Goal: Task Accomplishment & Management: Manage account settings

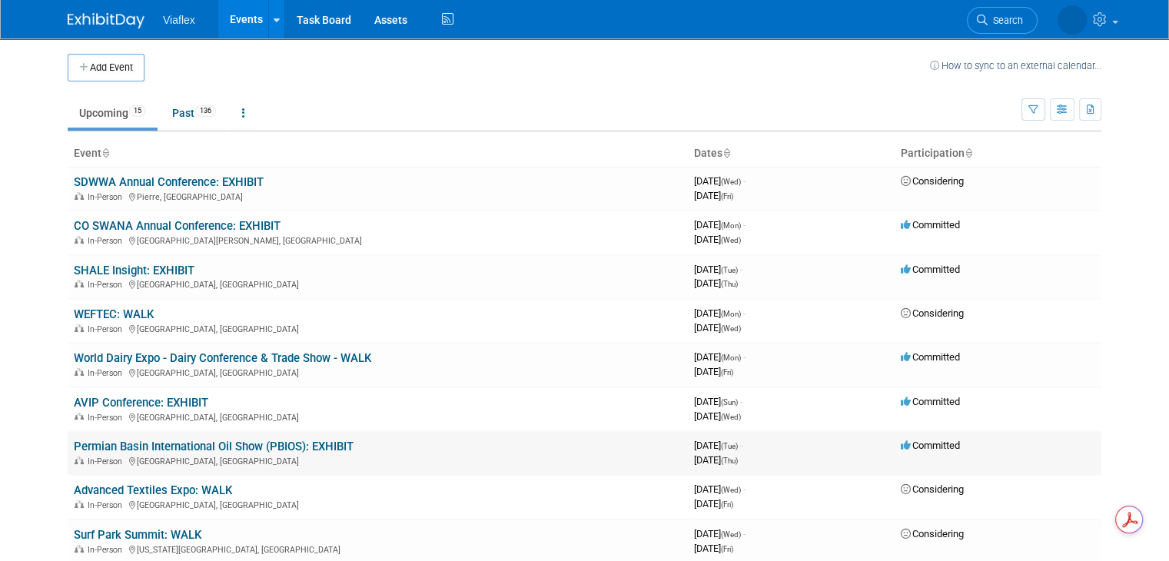
click at [151, 447] on link "Permian Basin International Oil Show (PBIOS): EXHIBIT" at bounding box center [214, 447] width 280 height 14
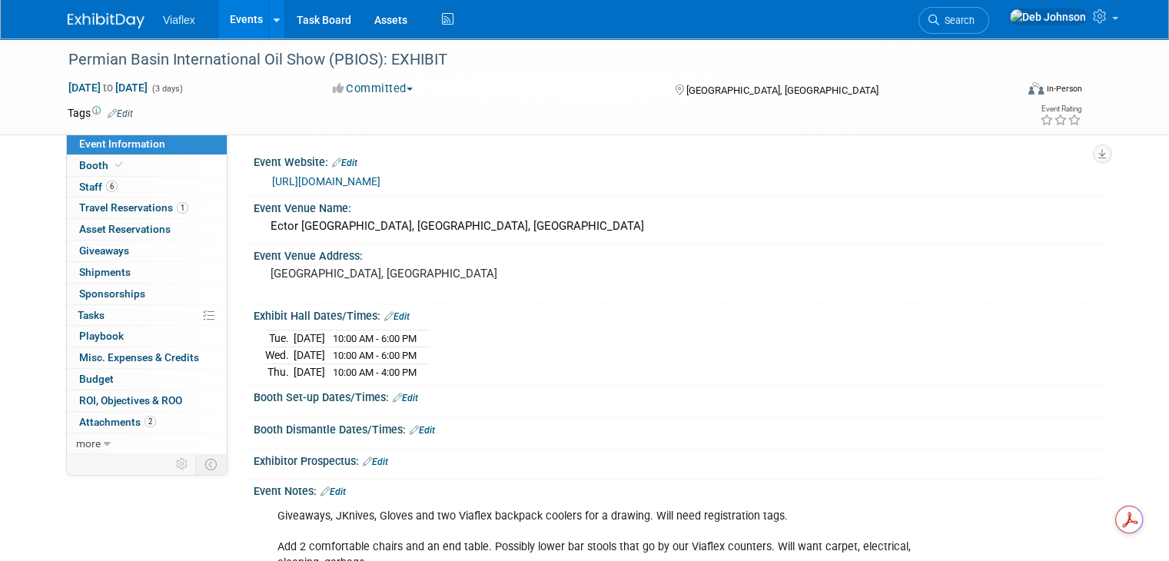
click at [328, 182] on link "https://pbioilshow.org/" at bounding box center [326, 181] width 108 height 12
click at [85, 188] on span "Staff 6" at bounding box center [98, 187] width 38 height 12
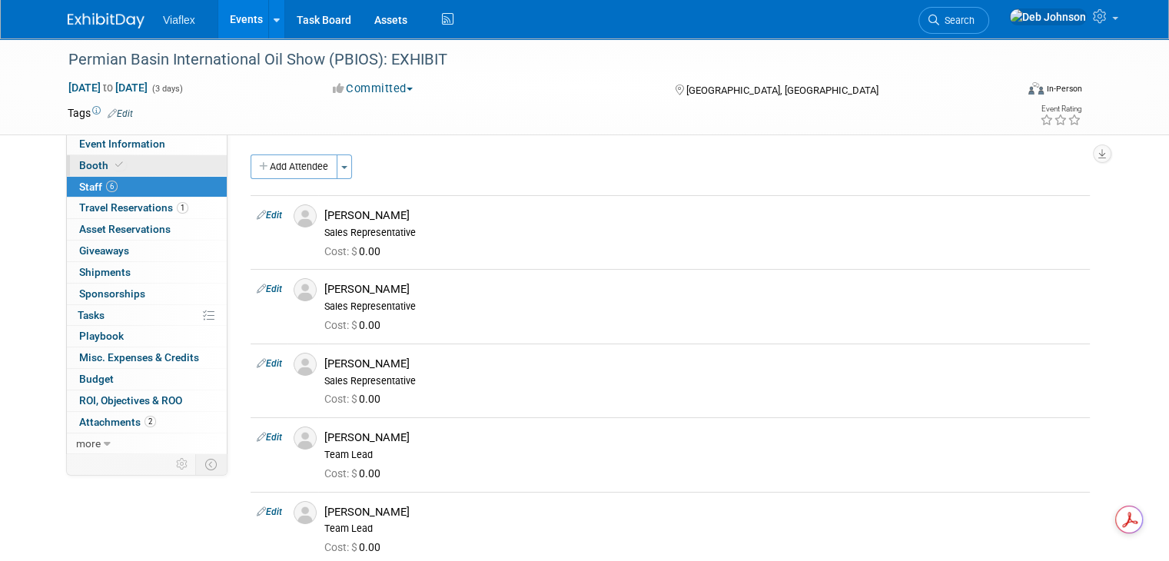
click at [84, 165] on span "Booth" at bounding box center [102, 165] width 47 height 12
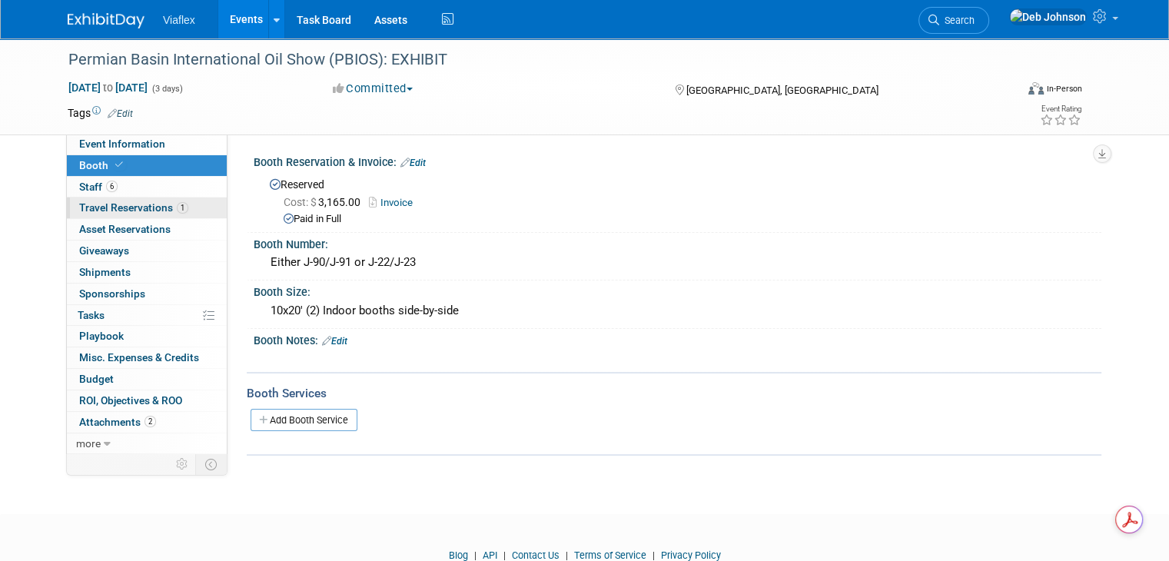
click at [101, 211] on span "Travel Reservations 1" at bounding box center [133, 207] width 109 height 12
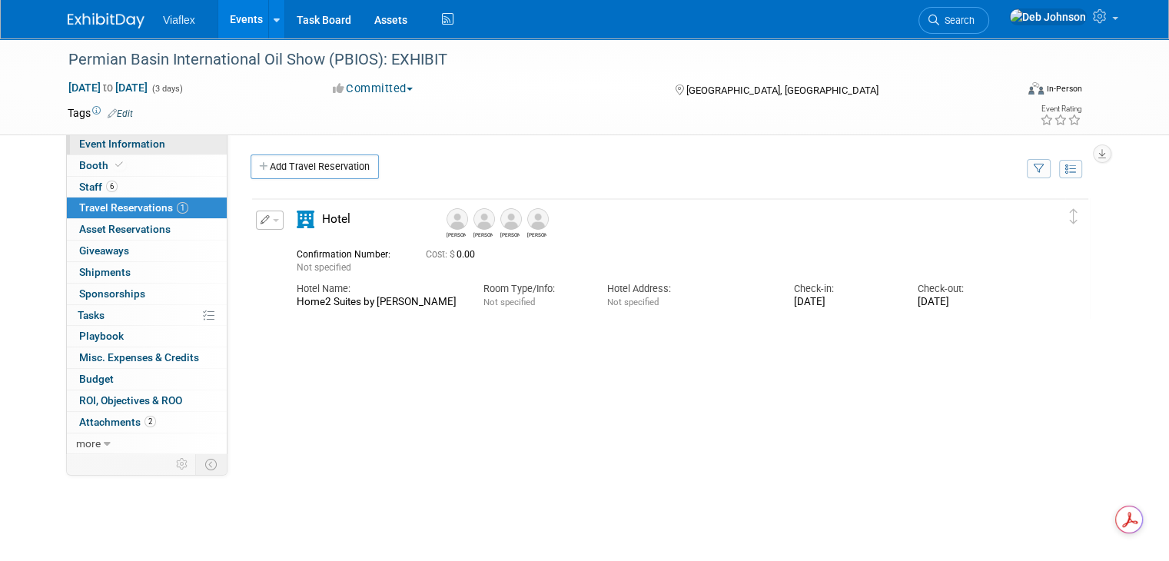
click at [98, 146] on span "Event Information" at bounding box center [122, 144] width 86 height 12
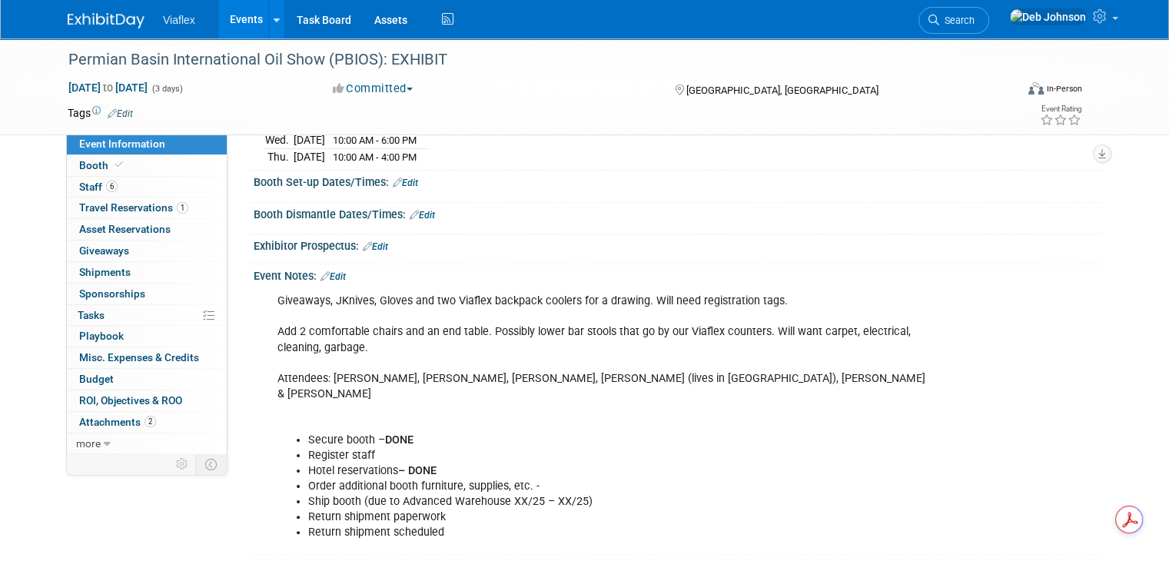
scroll to position [231, 0]
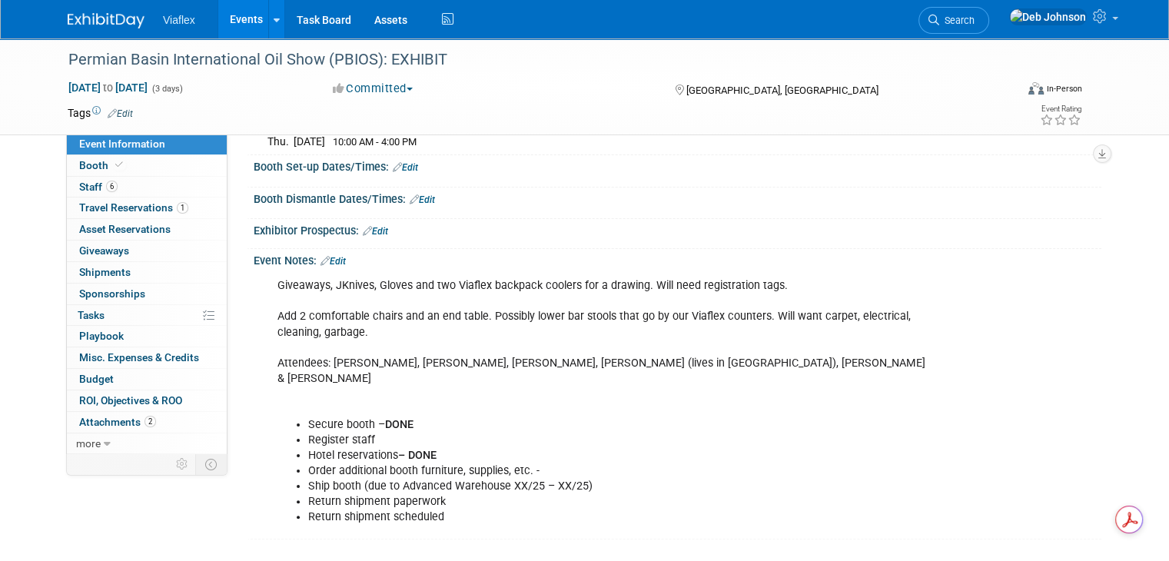
click at [324, 256] on link "Edit" at bounding box center [333, 261] width 25 height 11
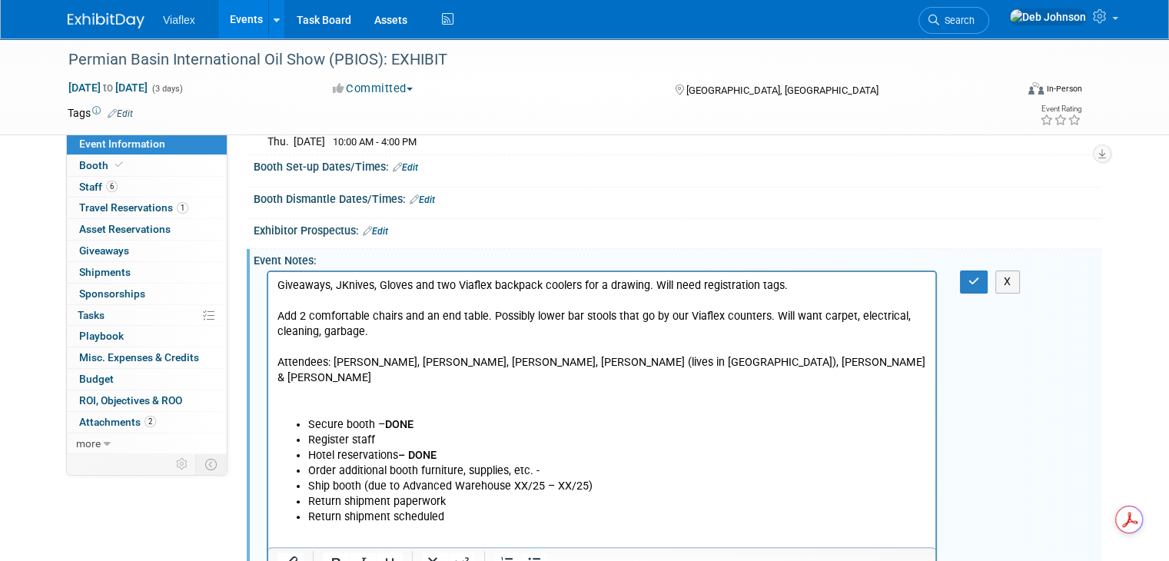
scroll to position [0, 0]
click at [398, 433] on li "Register staff" at bounding box center [617, 440] width 619 height 15
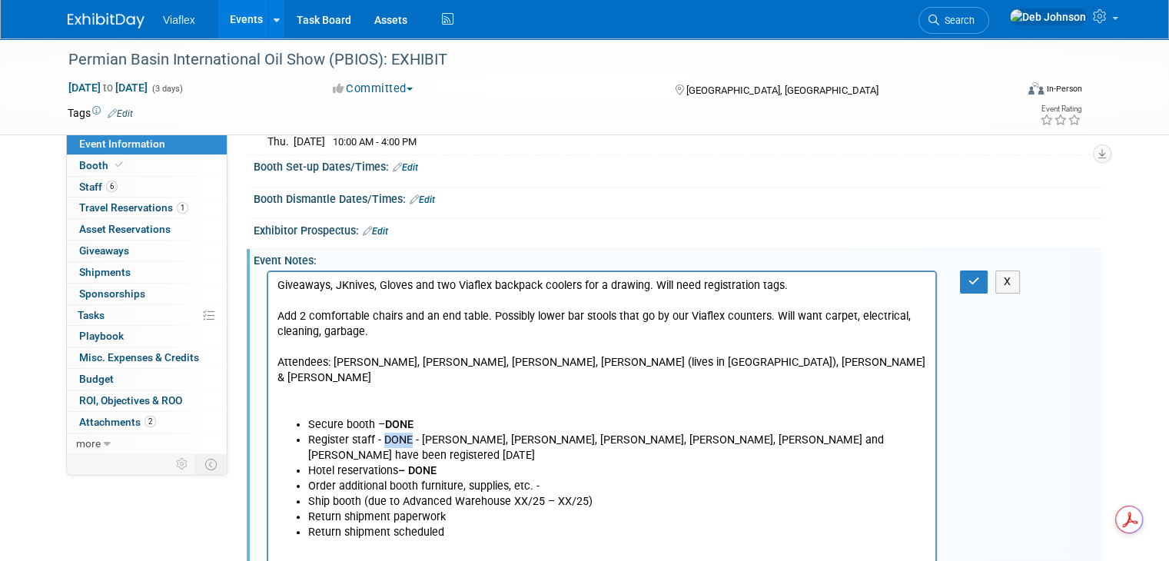
drag, startPoint x: 410, startPoint y: 425, endPoint x: 382, endPoint y: 424, distance: 27.7
click at [382, 433] on li "Register staff - DONE - Wade Holt, Alex Skousen, Don Stephenson, Jennifer Beard…" at bounding box center [617, 448] width 619 height 31
drag, startPoint x: 129, startPoint y: 152, endPoint x: 704, endPoint y: 222, distance: 579.3
click at [704, 222] on div "Exhibitor Prospectus: Edit" at bounding box center [678, 229] width 848 height 20
click at [980, 278] on icon "button" at bounding box center [975, 281] width 12 height 11
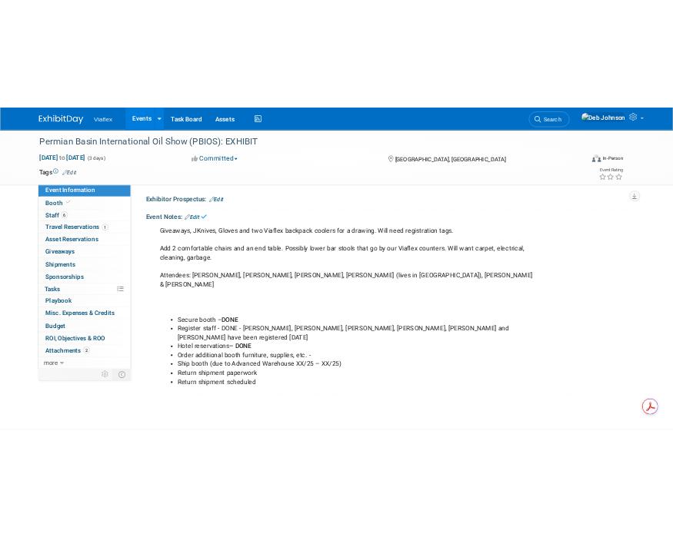
scroll to position [308, 0]
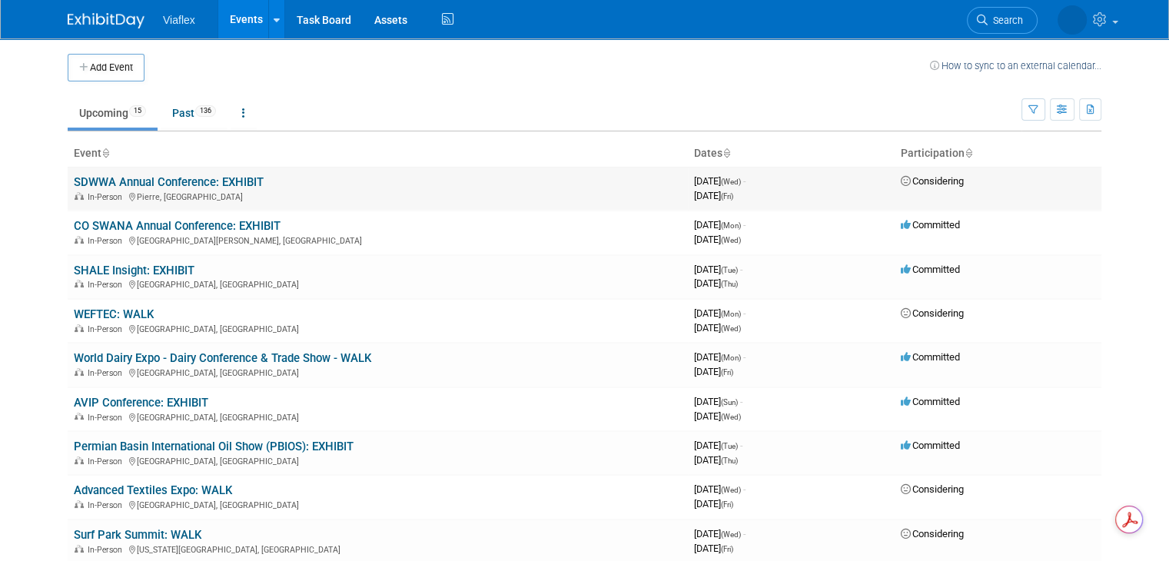
click at [175, 186] on link "SDWWA Annual Conference: EXHIBIT" at bounding box center [169, 182] width 190 height 14
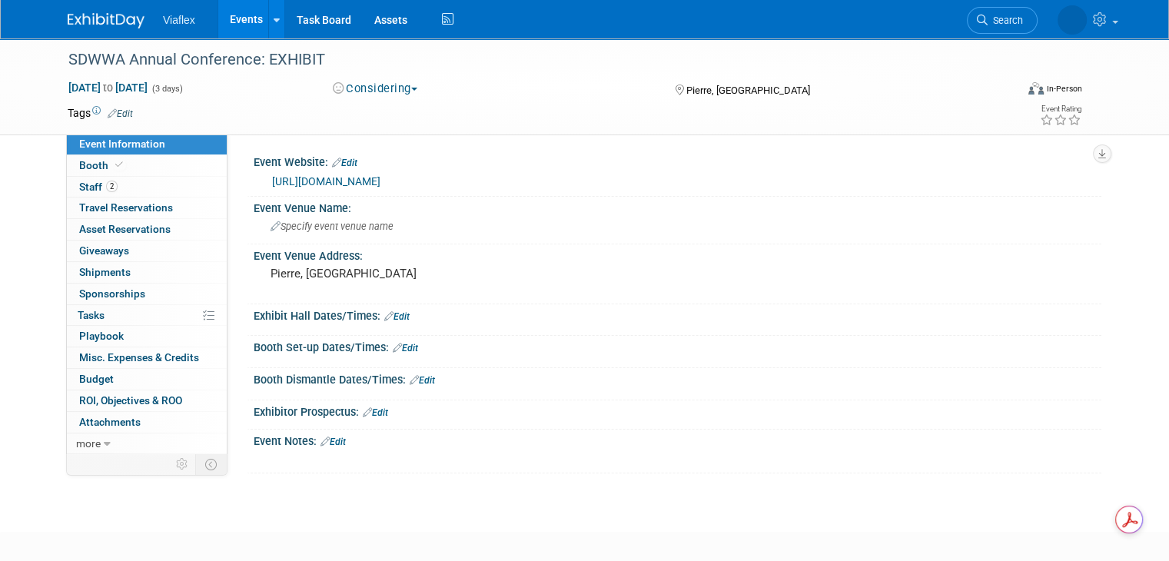
click at [328, 441] on link "Edit" at bounding box center [333, 442] width 25 height 11
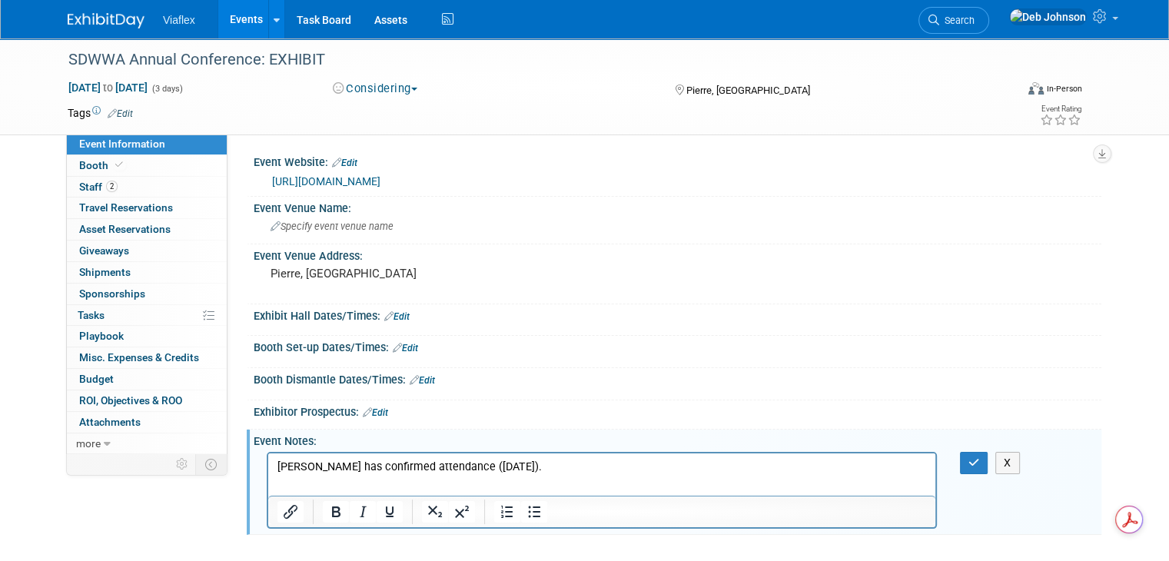
click at [381, 178] on link "https://www.sdwwa.org/annual-conference.html" at bounding box center [326, 181] width 108 height 12
click at [980, 460] on icon "button" at bounding box center [975, 462] width 12 height 11
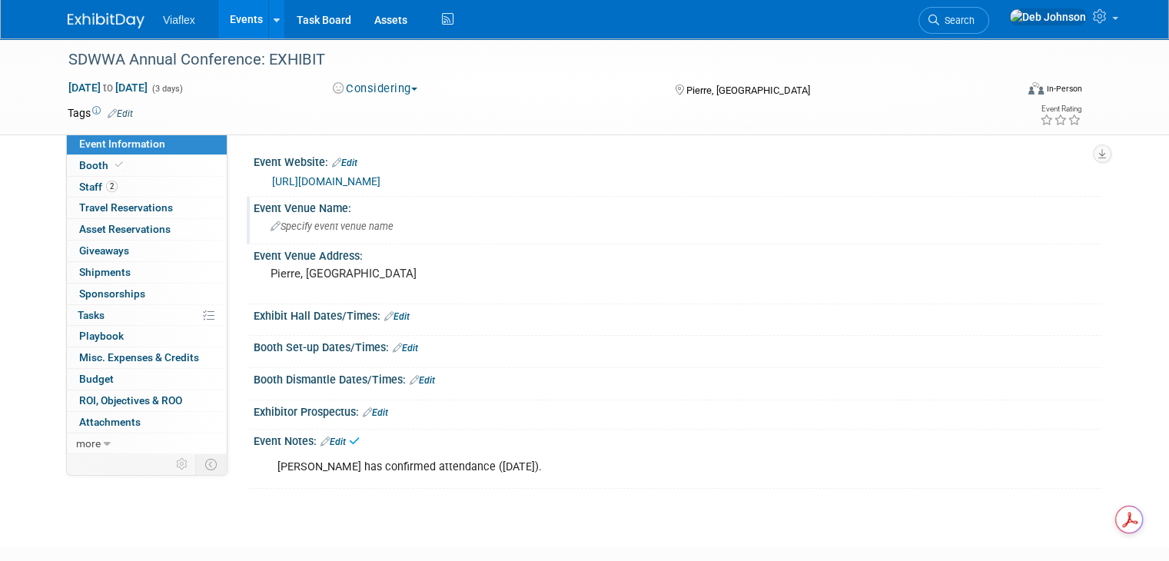
click at [346, 226] on span "Specify event venue name" at bounding box center [332, 227] width 123 height 12
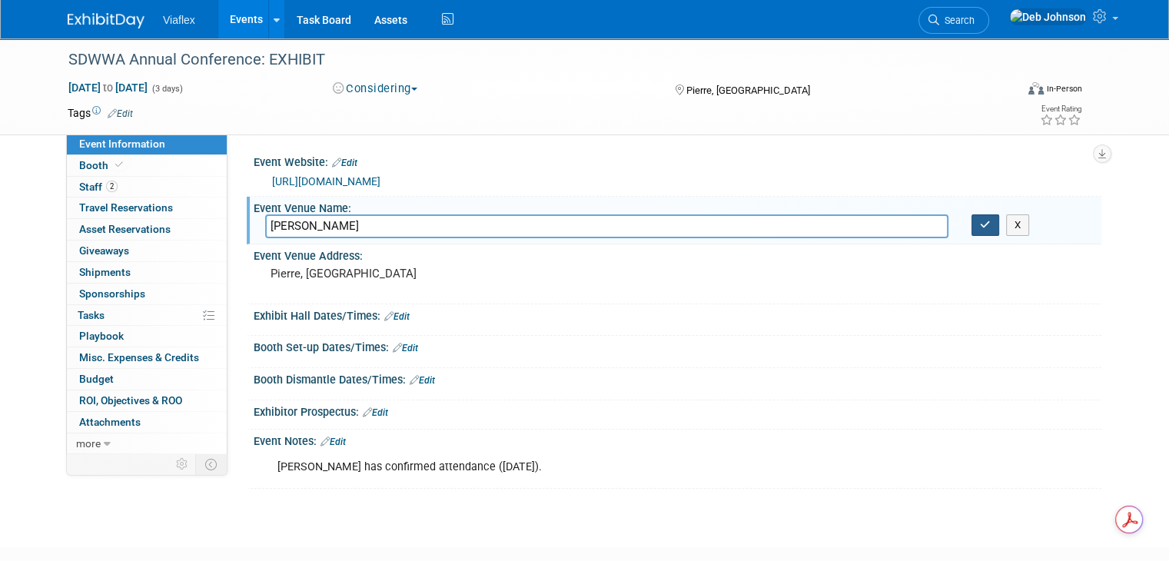
type input "Ramkota, Pierre"
click at [991, 226] on icon "button" at bounding box center [985, 225] width 11 height 10
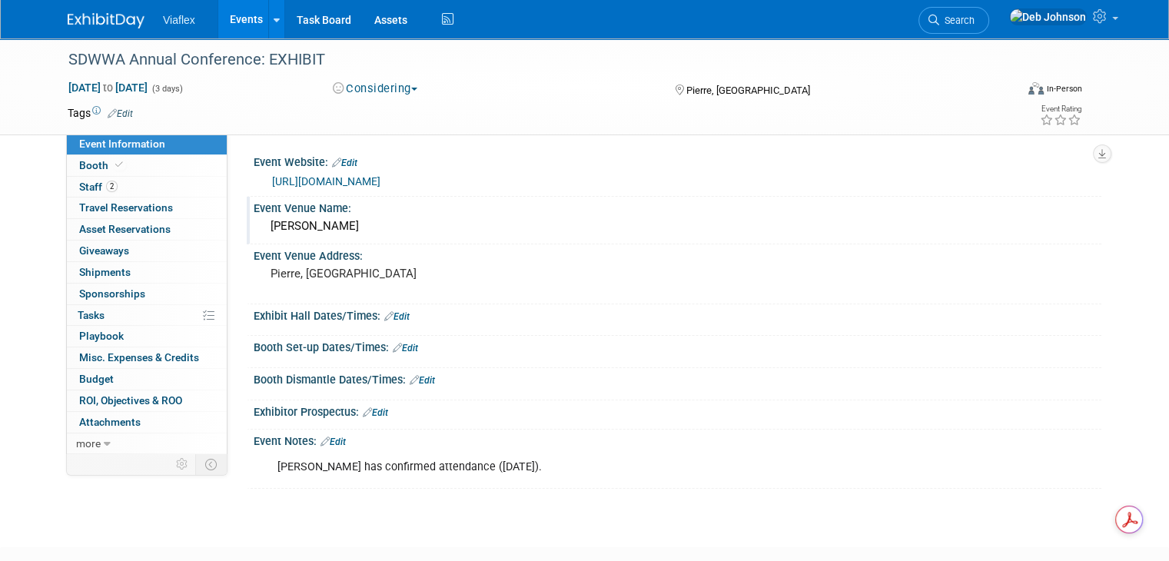
click at [529, 468] on div "Alan Strecker has confirmed attendance (8/21/25)." at bounding box center [602, 467] width 670 height 31
click at [328, 440] on link "Edit" at bounding box center [333, 442] width 25 height 11
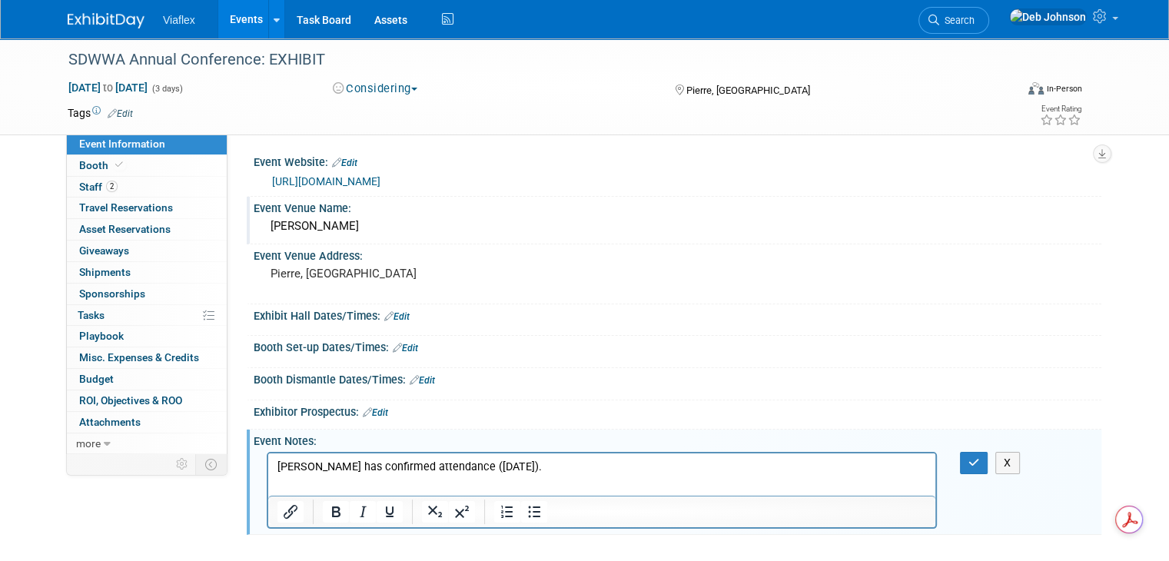
click at [533, 467] on p "Alan Strecker has confirmed attendance (8/21/25)." at bounding box center [603, 466] width 650 height 15
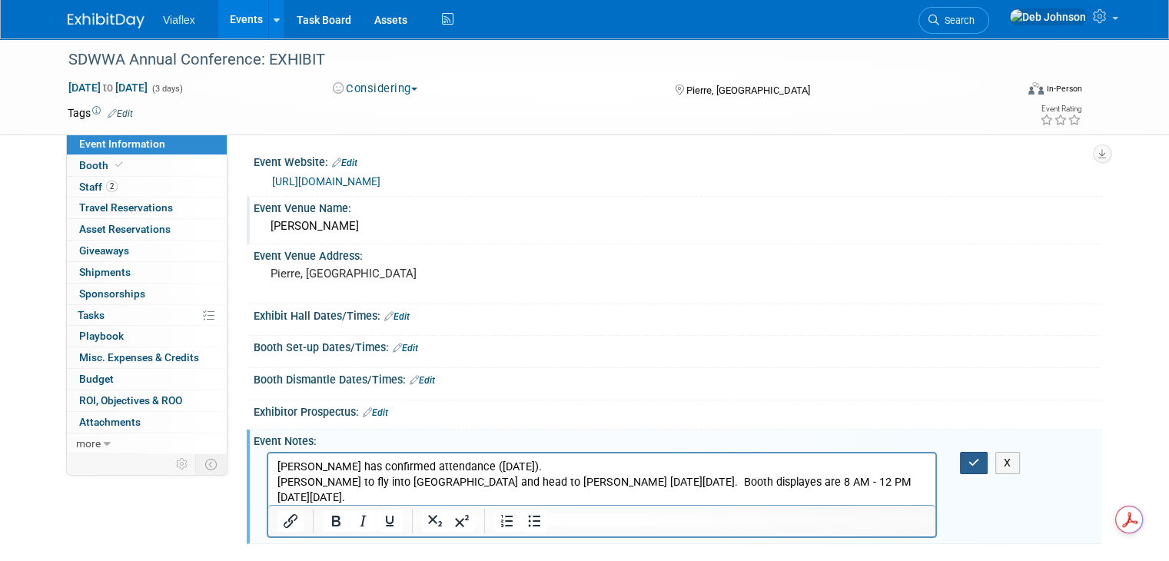
click at [980, 465] on icon "button" at bounding box center [975, 462] width 12 height 11
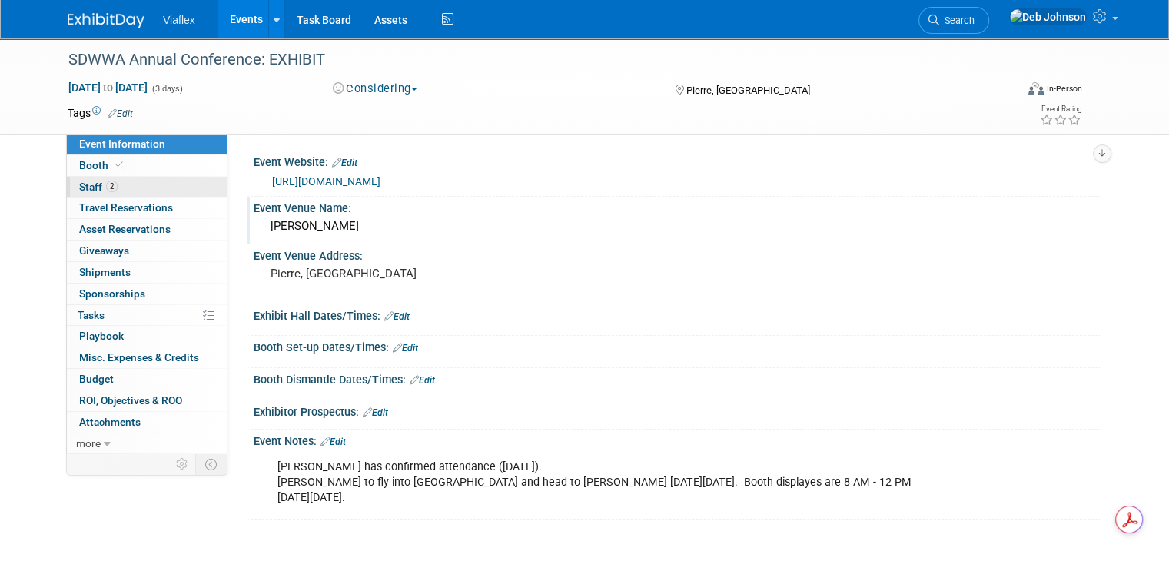
click at [83, 185] on span "Staff 2" at bounding box center [98, 187] width 38 height 12
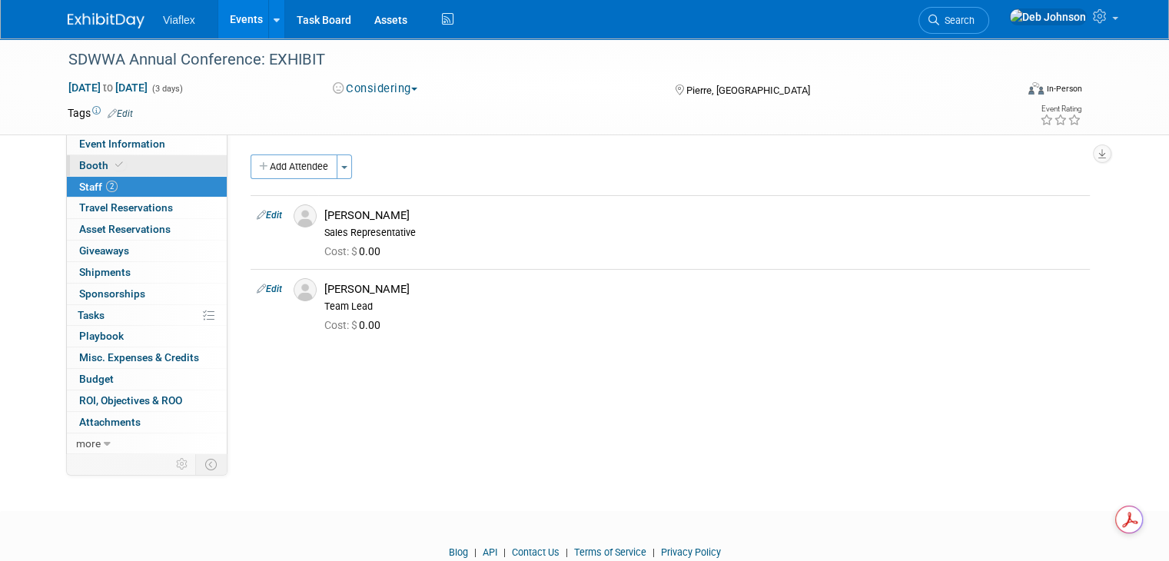
click at [80, 165] on span "Booth" at bounding box center [102, 165] width 47 height 12
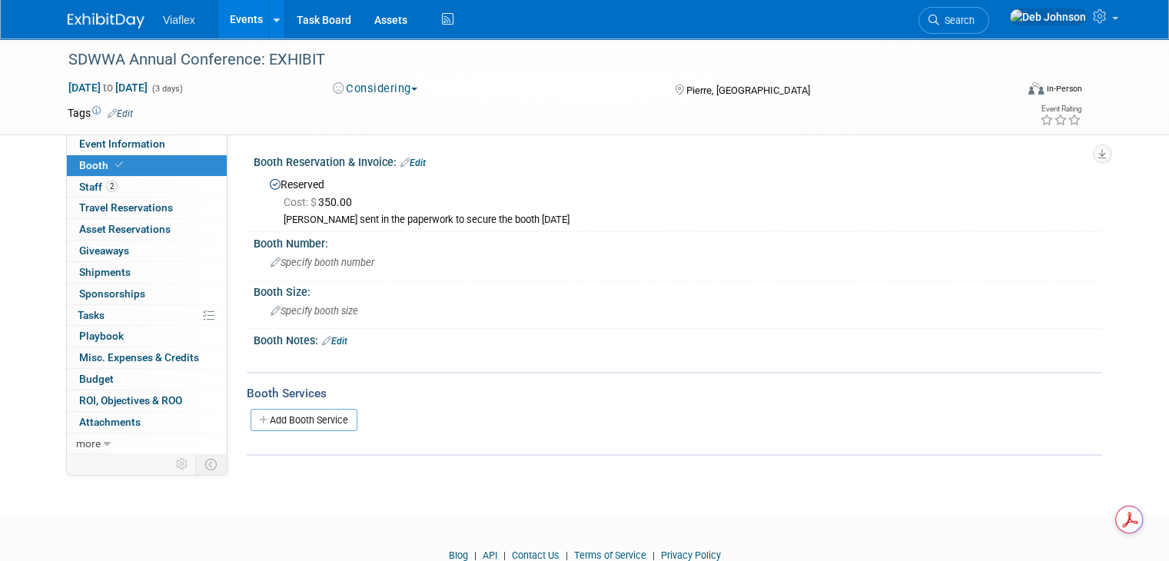
click at [93, 25] on img at bounding box center [106, 20] width 77 height 15
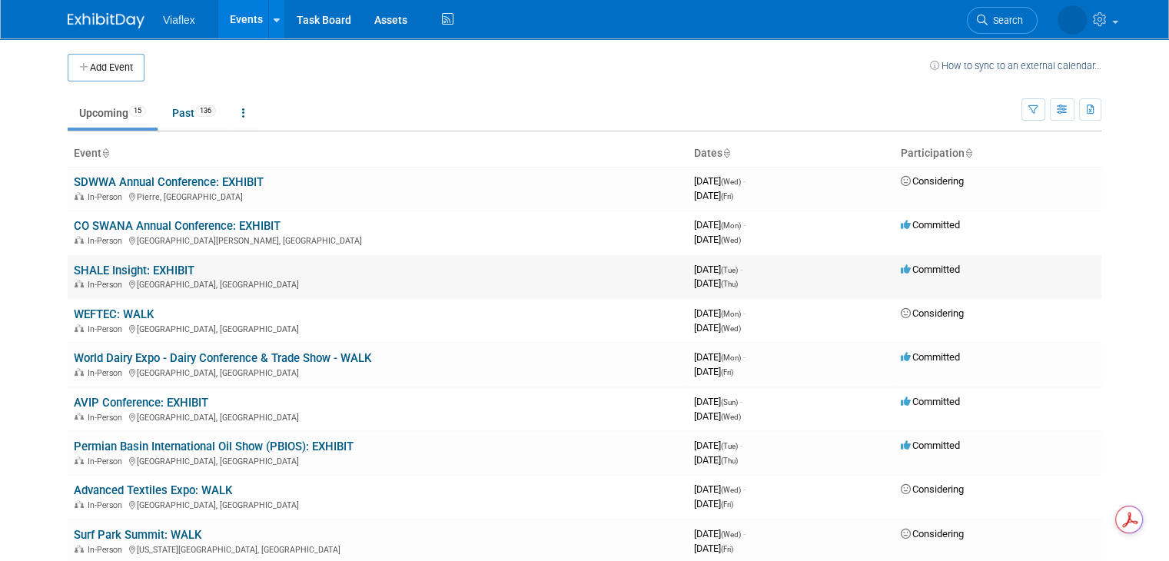
click at [128, 271] on link "SHALE Insight: EXHIBIT" at bounding box center [134, 271] width 121 height 14
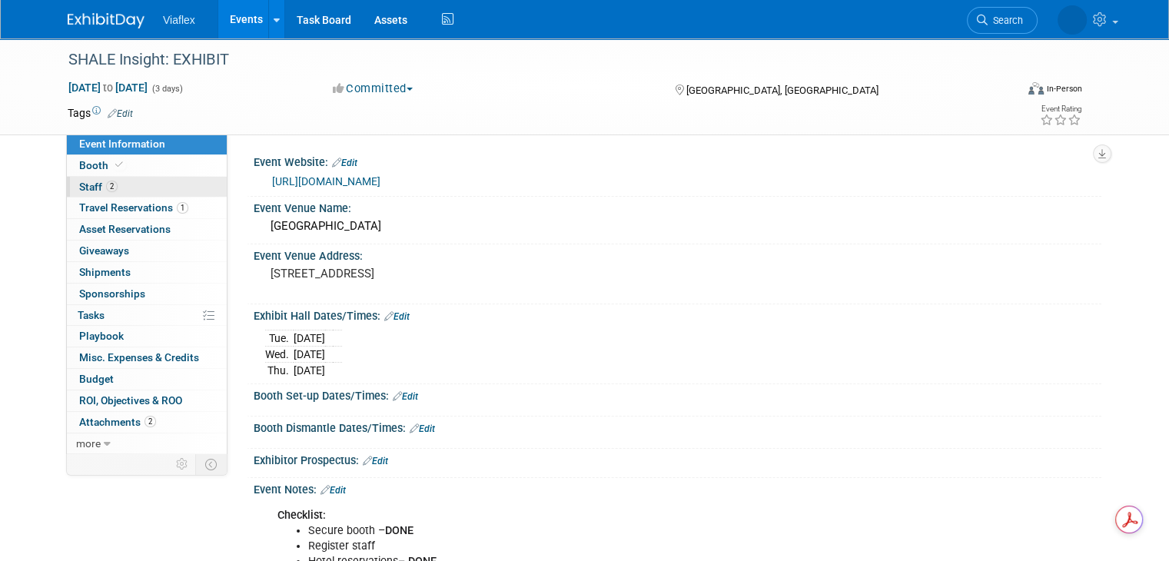
click at [86, 186] on span "Staff 2" at bounding box center [98, 187] width 38 height 12
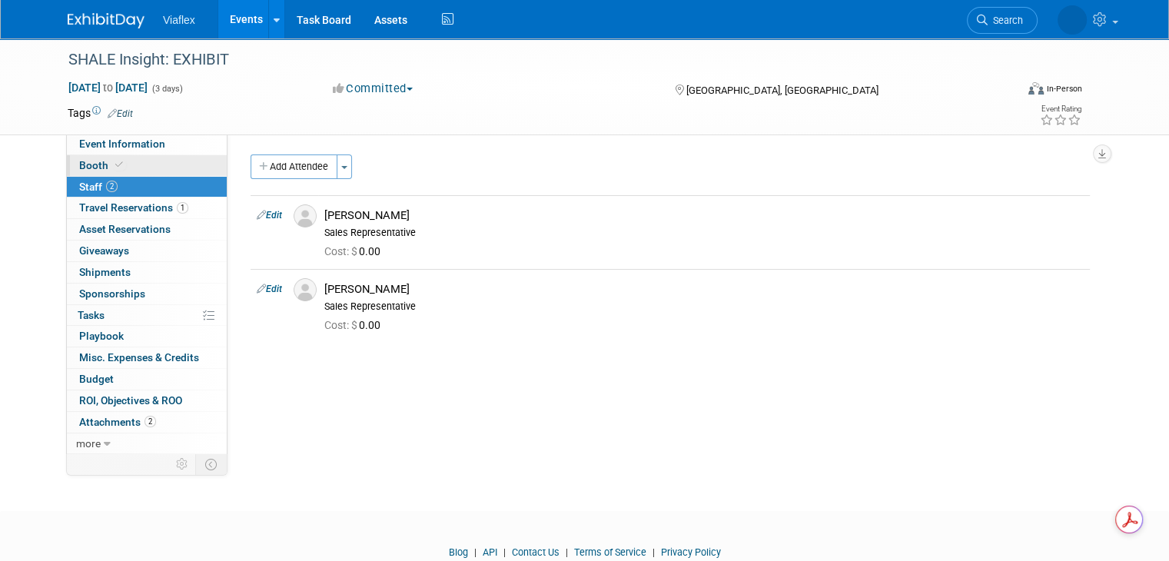
click at [79, 163] on span "Booth" at bounding box center [102, 165] width 47 height 12
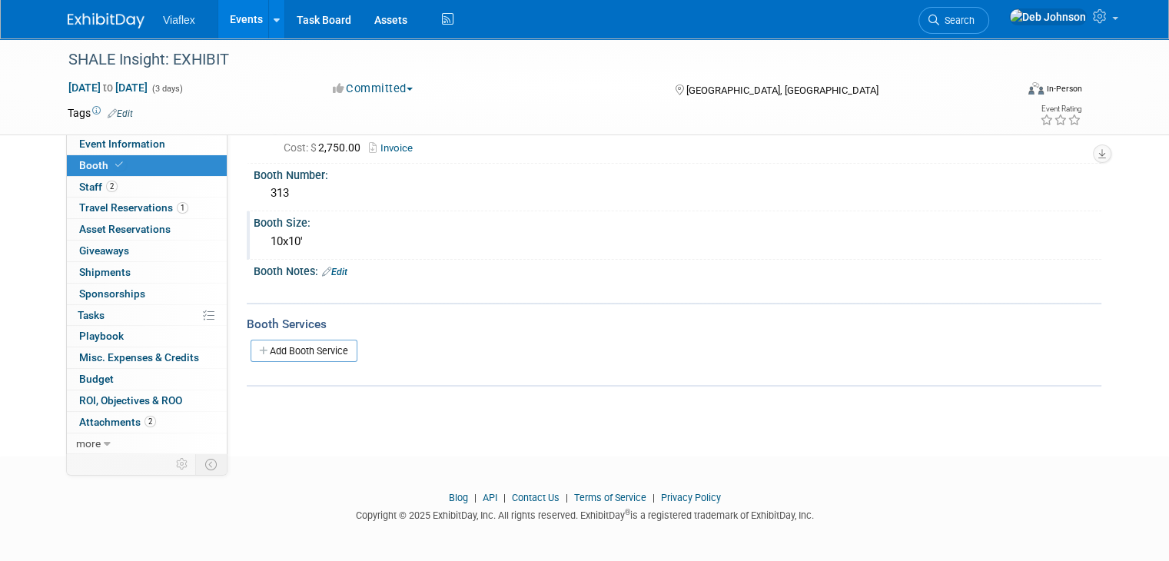
scroll to position [58, 0]
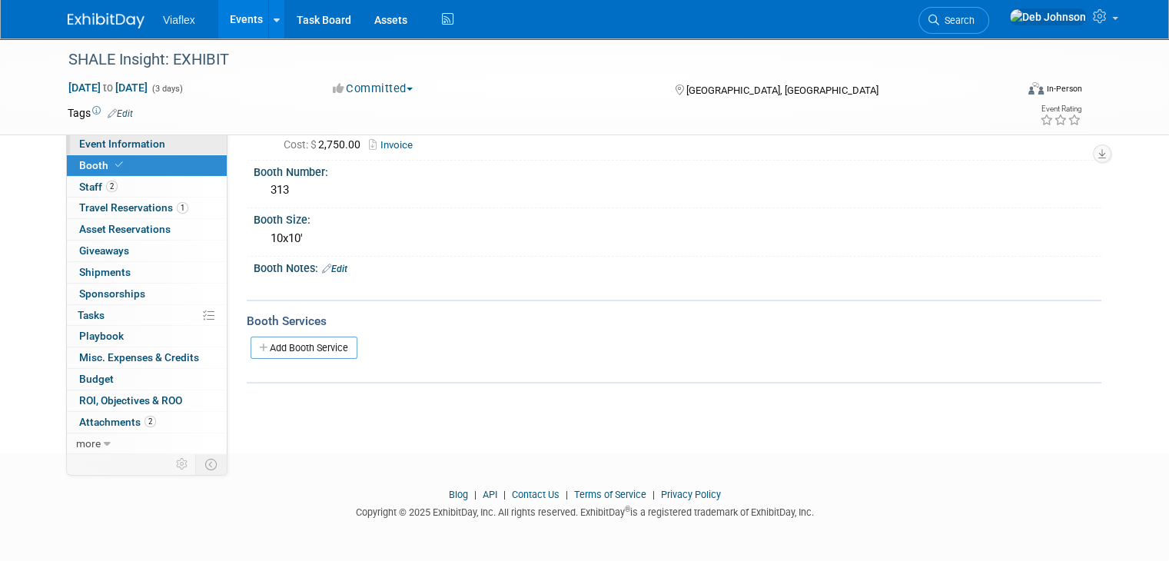
click at [79, 142] on span "Event Information" at bounding box center [122, 144] width 86 height 12
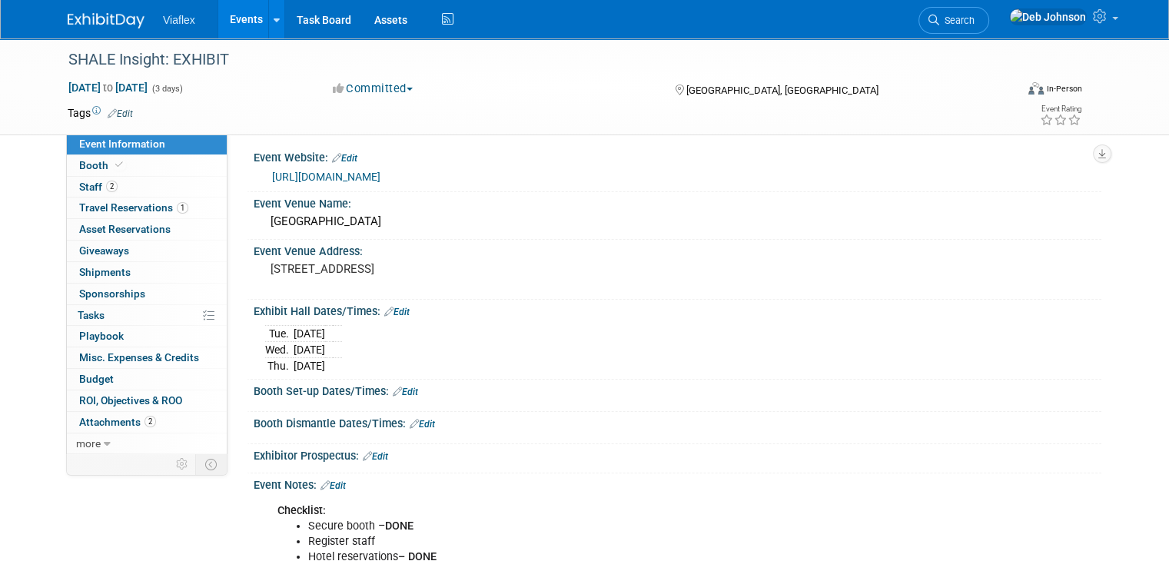
scroll to position [0, 0]
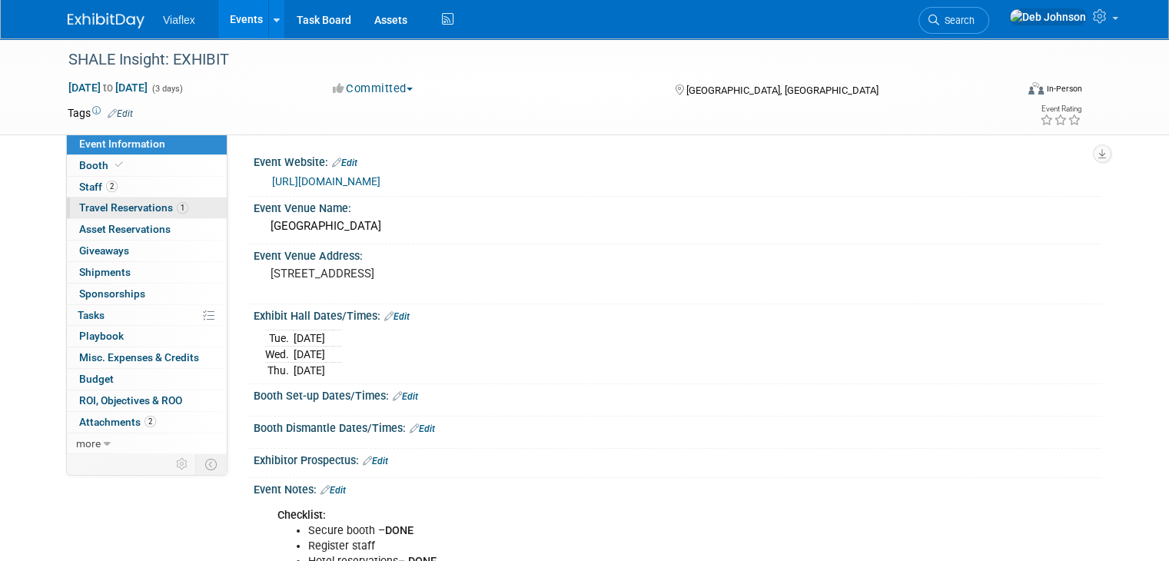
click at [88, 207] on span "Travel Reservations 1" at bounding box center [133, 207] width 109 height 12
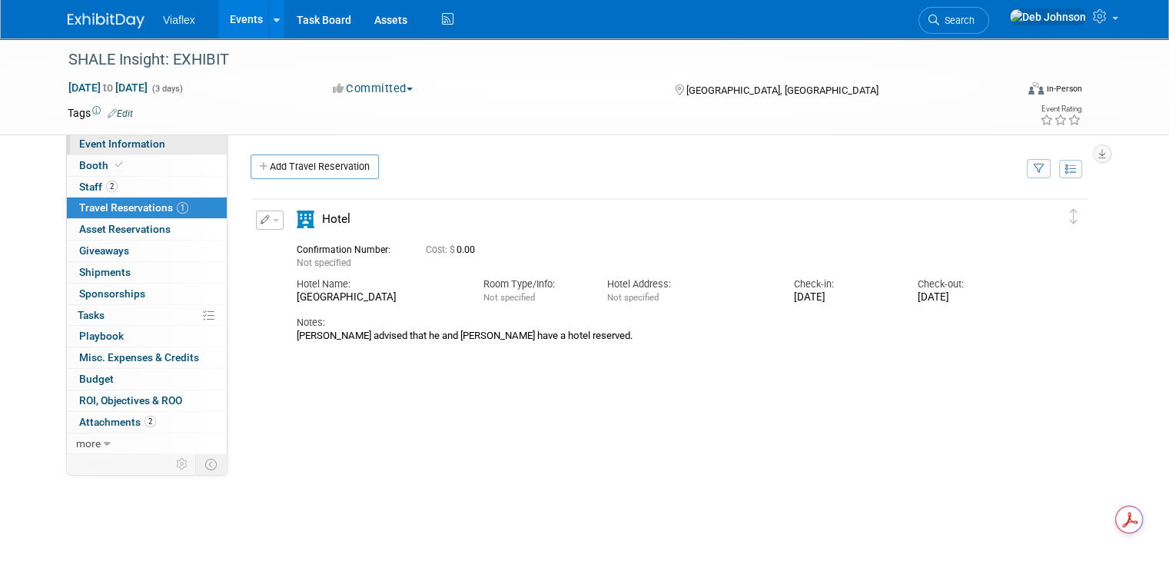
click at [105, 143] on span "Event Information" at bounding box center [122, 144] width 86 height 12
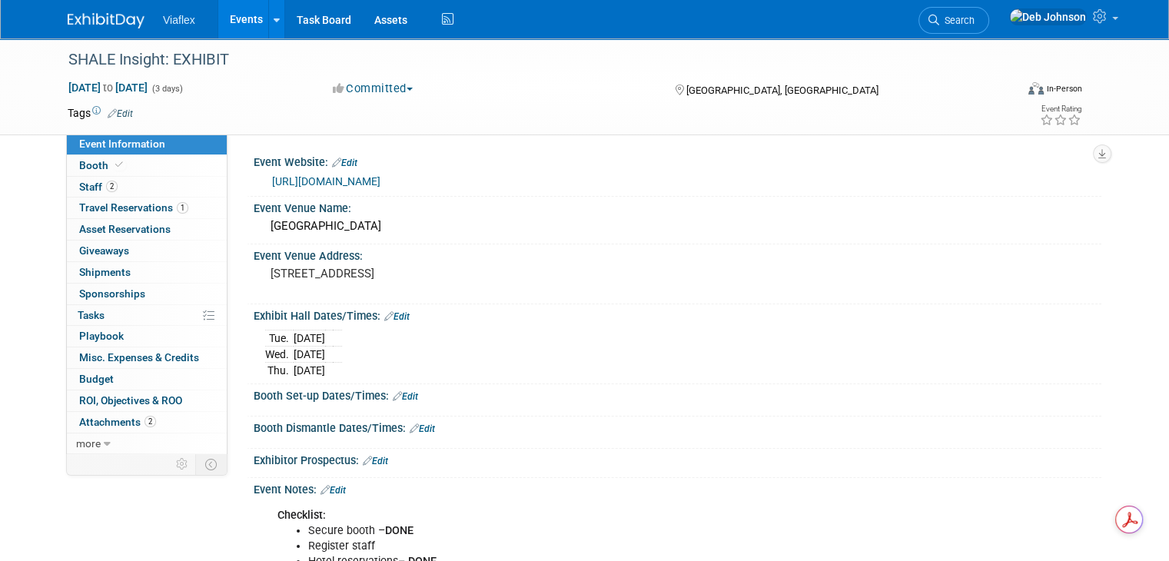
click at [381, 180] on link "[URL][DOMAIN_NAME]" at bounding box center [326, 181] width 108 height 12
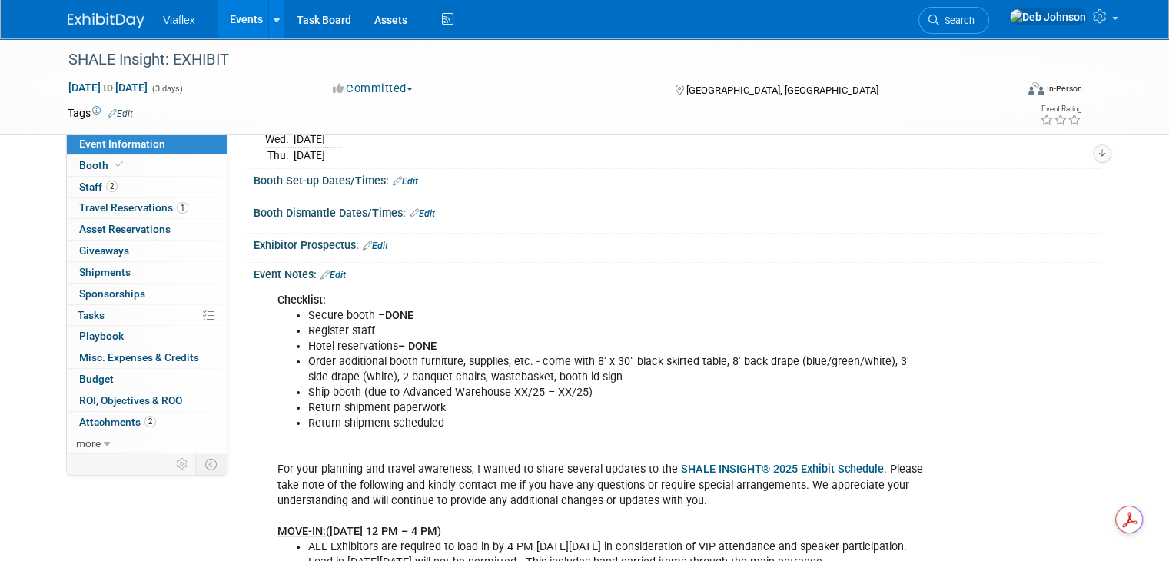
scroll to position [231, 0]
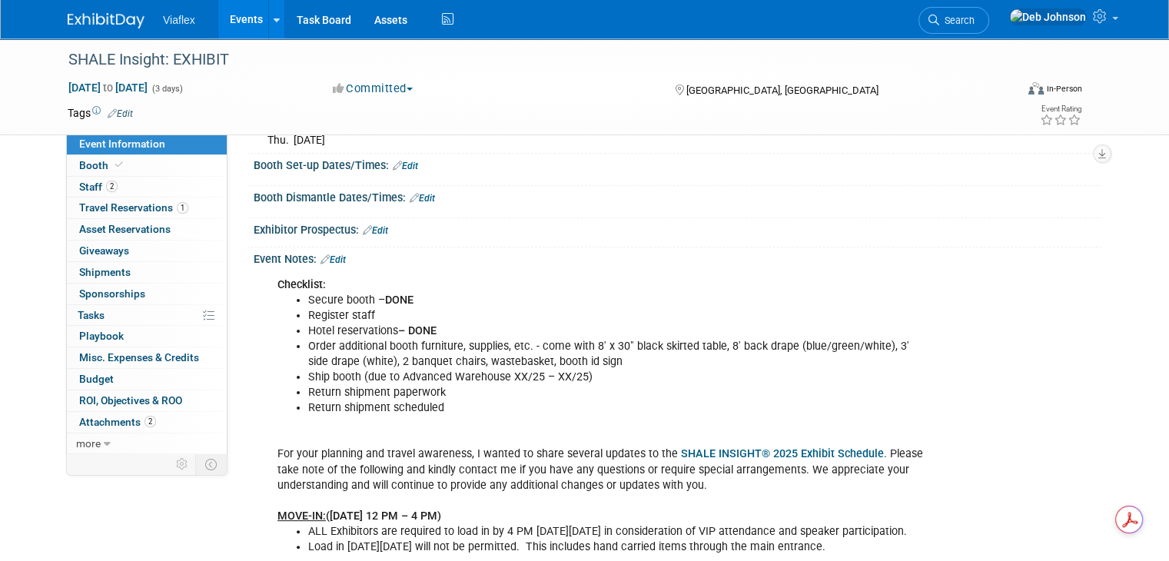
click at [604, 360] on li "Order additional booth furniture, supplies, etc. - come with 8' x 30" black ski…" at bounding box center [618, 354] width 620 height 31
click at [580, 358] on li "Order additional booth furniture, supplies, etc. - come with 8' x 30" black ski…" at bounding box center [618, 354] width 620 height 31
click at [331, 256] on link "Edit" at bounding box center [333, 259] width 25 height 11
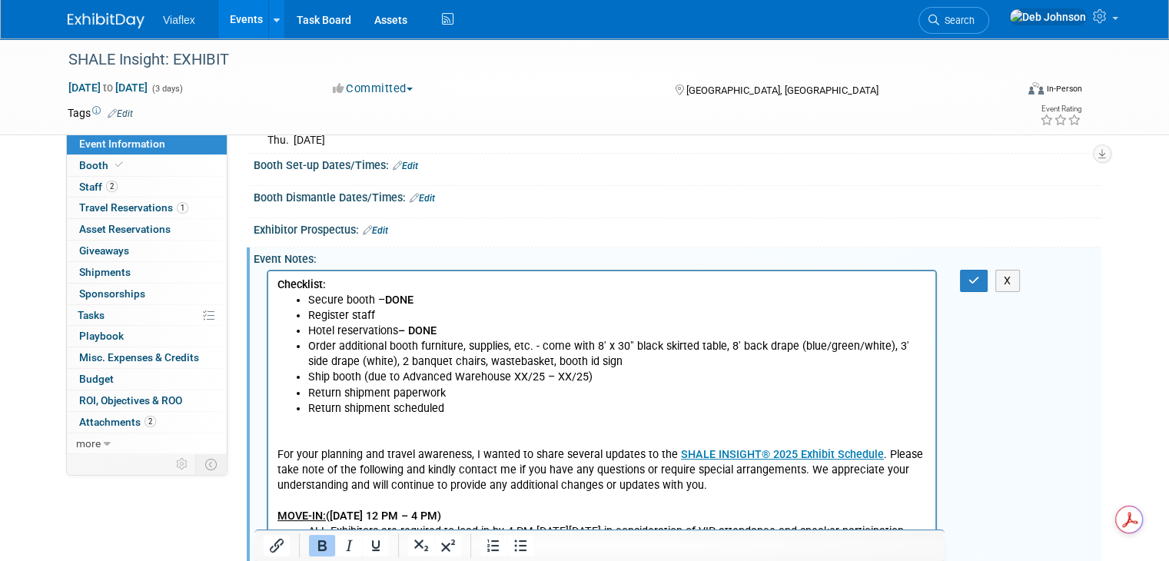
scroll to position [0, 0]
click at [626, 344] on li "Order additional booth furniture, supplies, etc. - come with 8' x 30" black ski…" at bounding box center [617, 353] width 619 height 31
drag, startPoint x: 626, startPoint y: 344, endPoint x: 604, endPoint y: 346, distance: 21.6
click at [604, 346] on li "Order additional booth furniture, supplies, etc. - come with 8' x 30" black ski…" at bounding box center [617, 353] width 619 height 31
click at [573, 359] on li "Order additional booth furniture, supplies, etc. - come with 8' Ft." black skir…" at bounding box center [617, 353] width 619 height 31
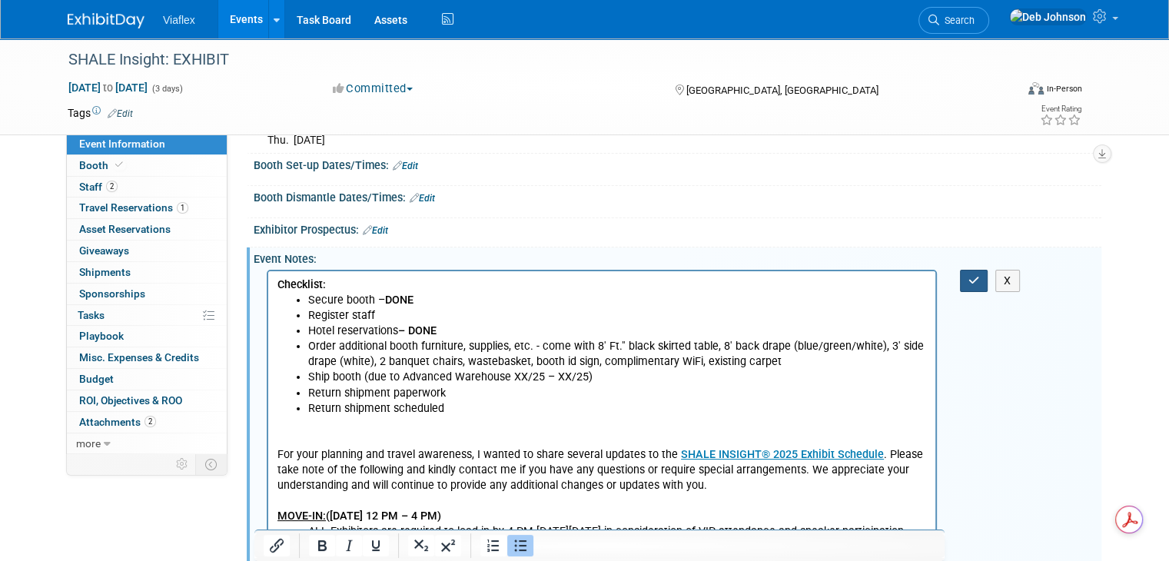
drag, startPoint x: 981, startPoint y: 278, endPoint x: 1019, endPoint y: 358, distance: 88.7
click at [980, 278] on icon "button" at bounding box center [975, 280] width 12 height 11
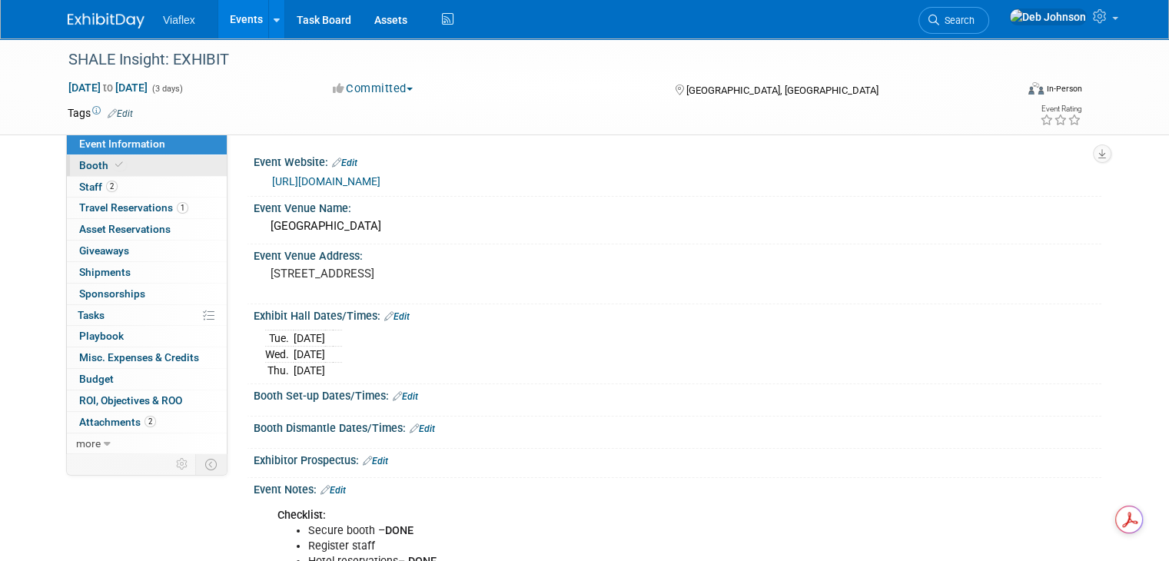
click at [80, 170] on span "Booth" at bounding box center [102, 165] width 47 height 12
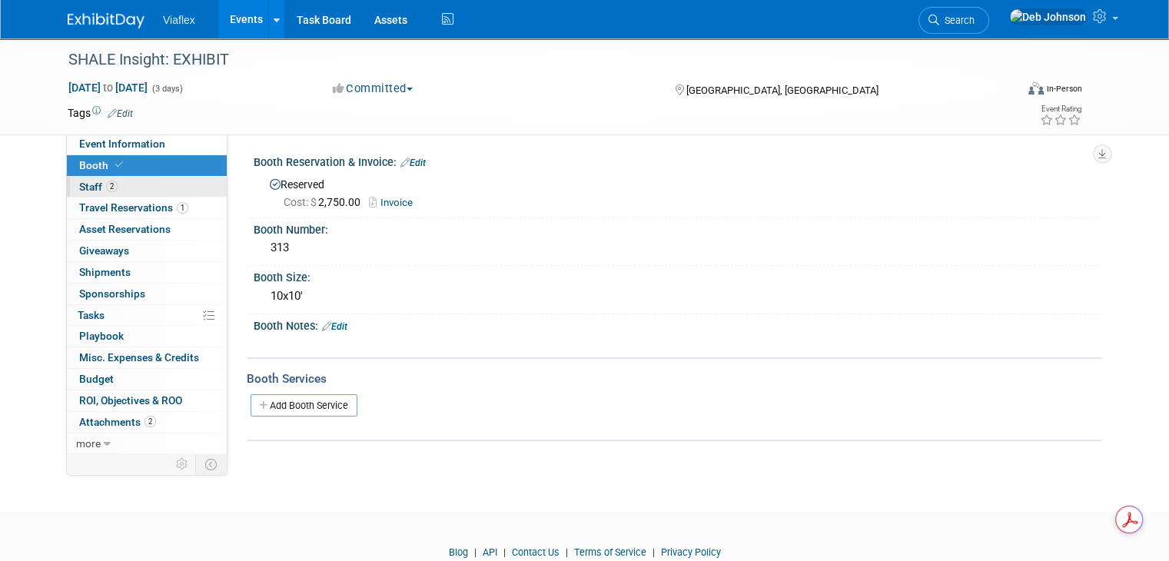
click at [80, 183] on span "Staff 2" at bounding box center [98, 187] width 38 height 12
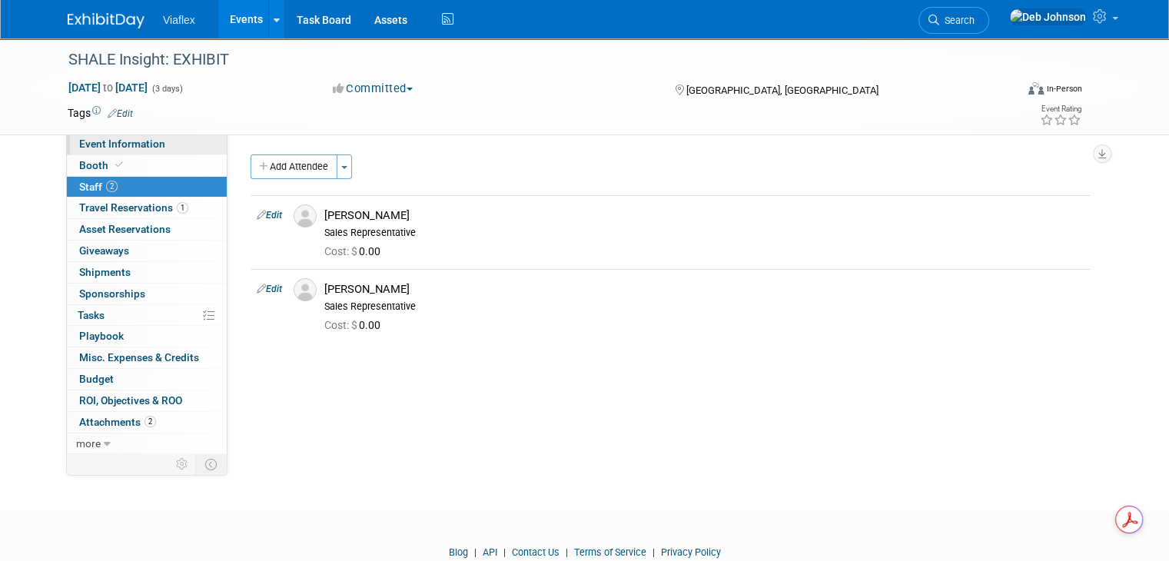
click at [101, 145] on span "Event Information" at bounding box center [122, 144] width 86 height 12
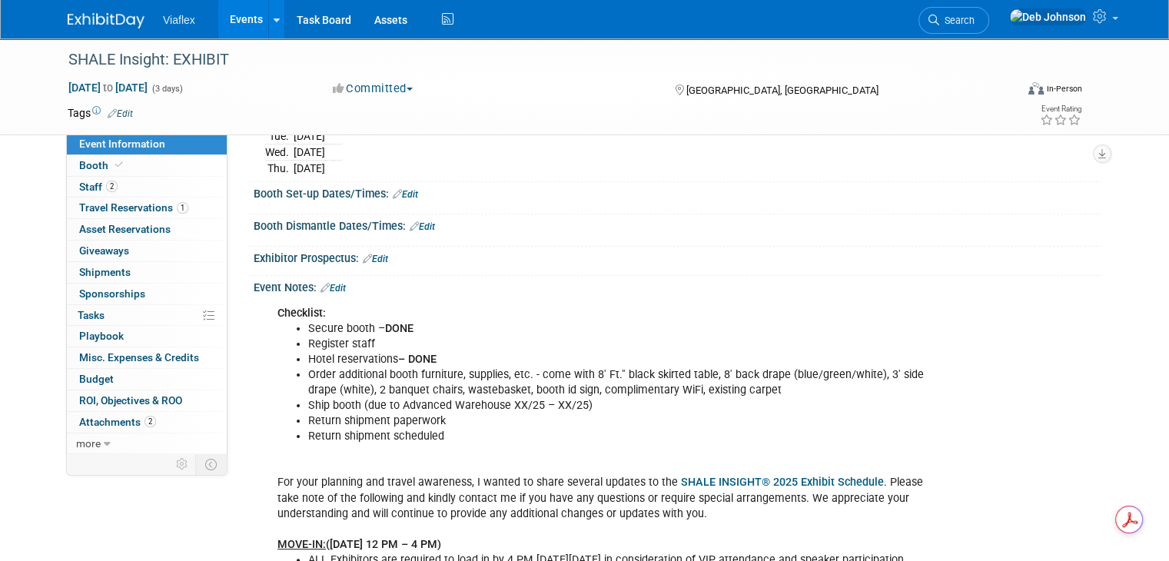
scroll to position [231, 0]
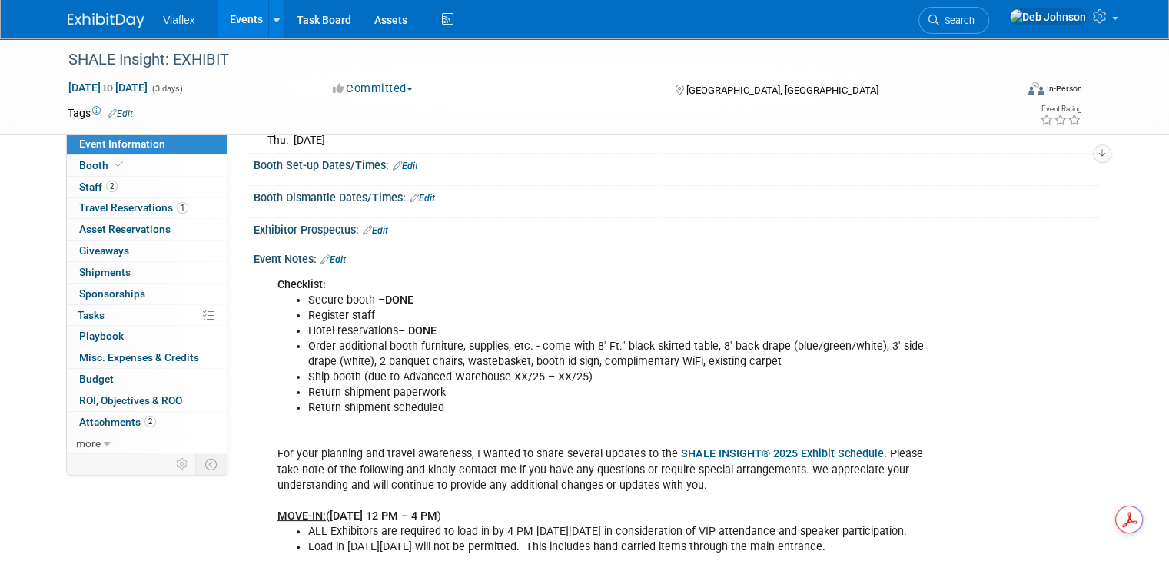
click at [391, 317] on li "Register staff" at bounding box center [618, 315] width 620 height 15
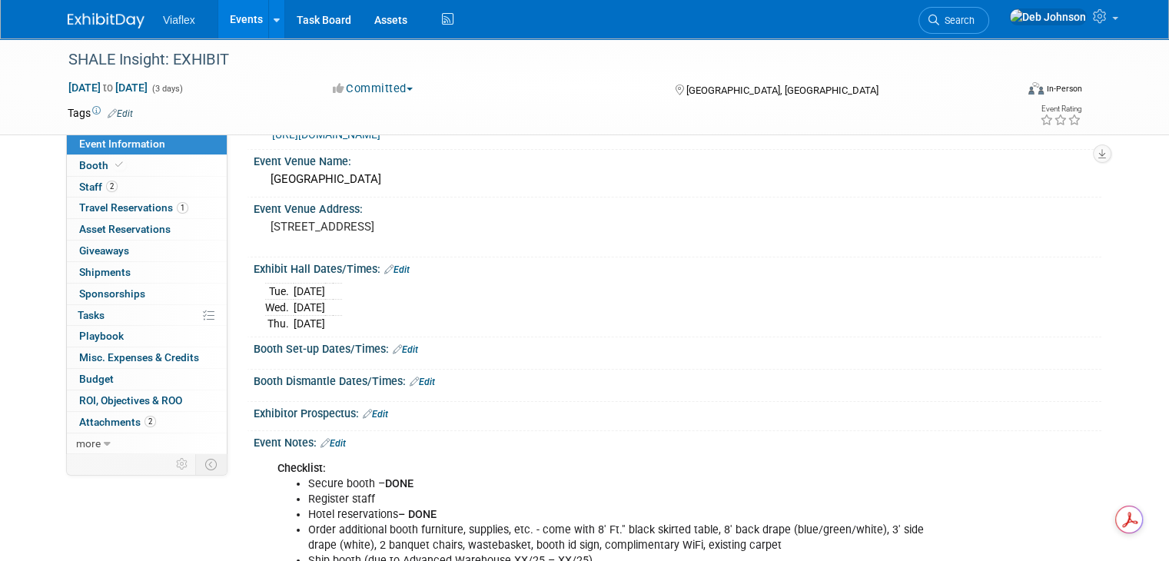
scroll to position [0, 0]
